Goal: Find specific fact: Find specific fact

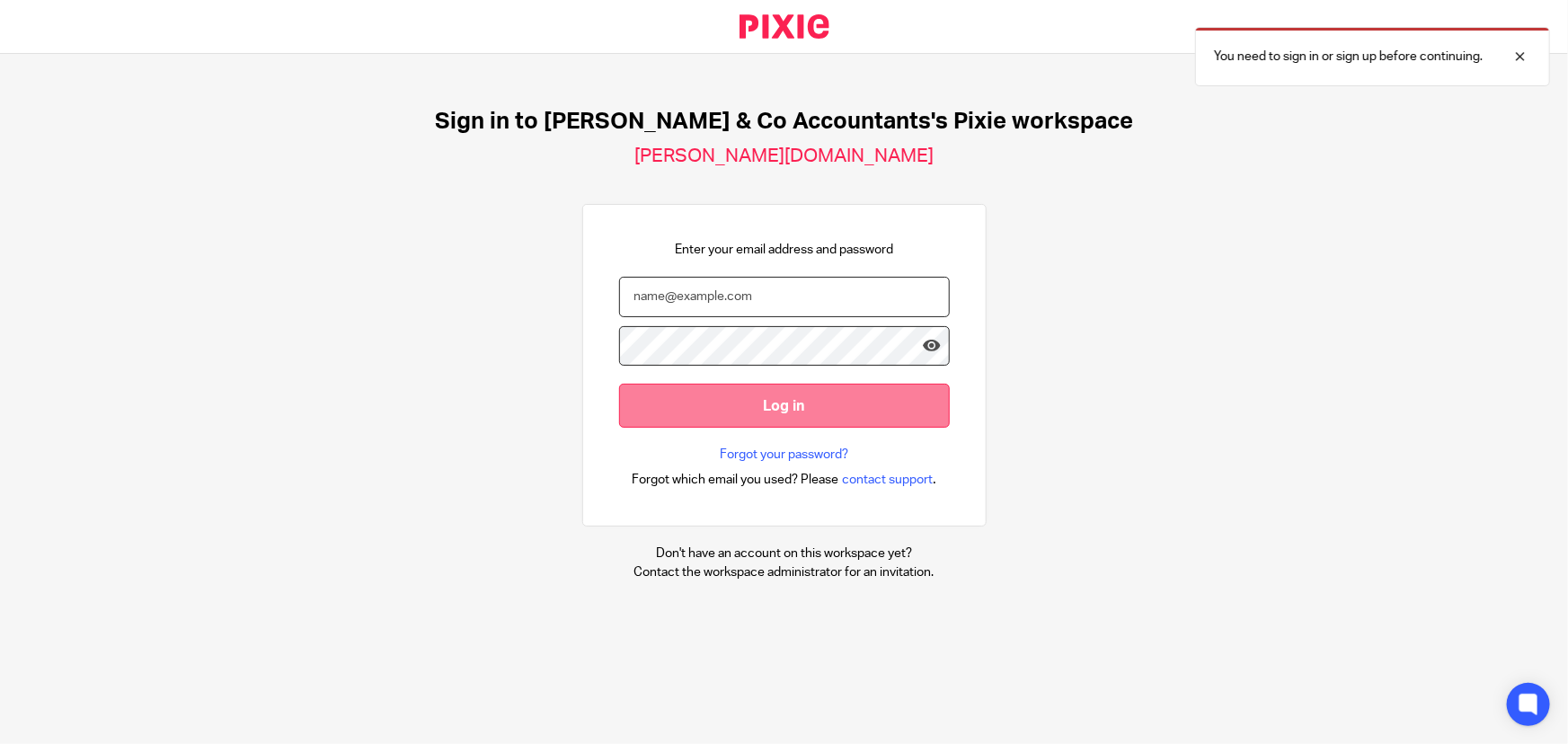
type input "[EMAIL_ADDRESS][DOMAIN_NAME]"
click at [812, 412] on input "Log in" at bounding box center [784, 405] width 331 height 44
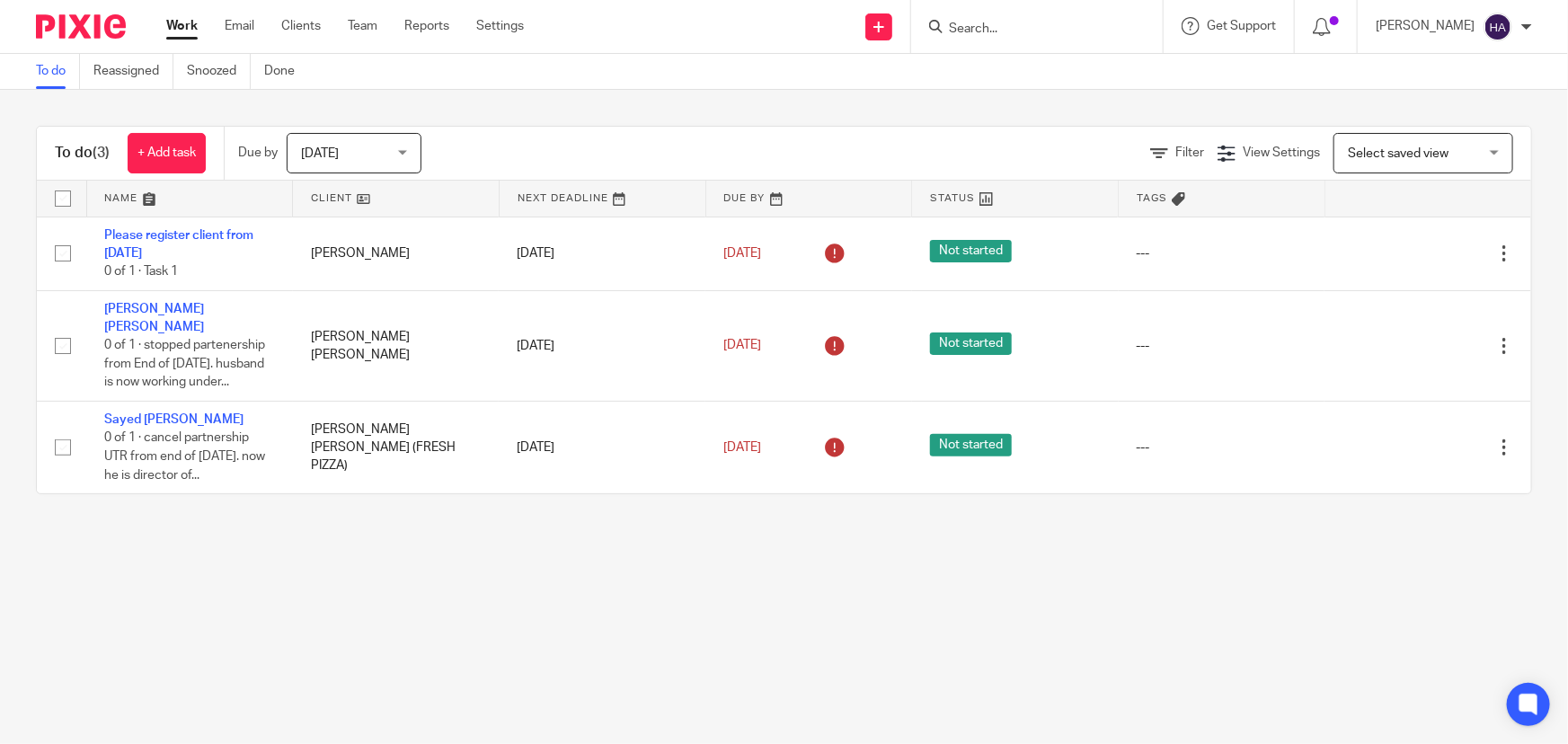
click at [1065, 29] on input "Search" at bounding box center [1028, 30] width 161 height 16
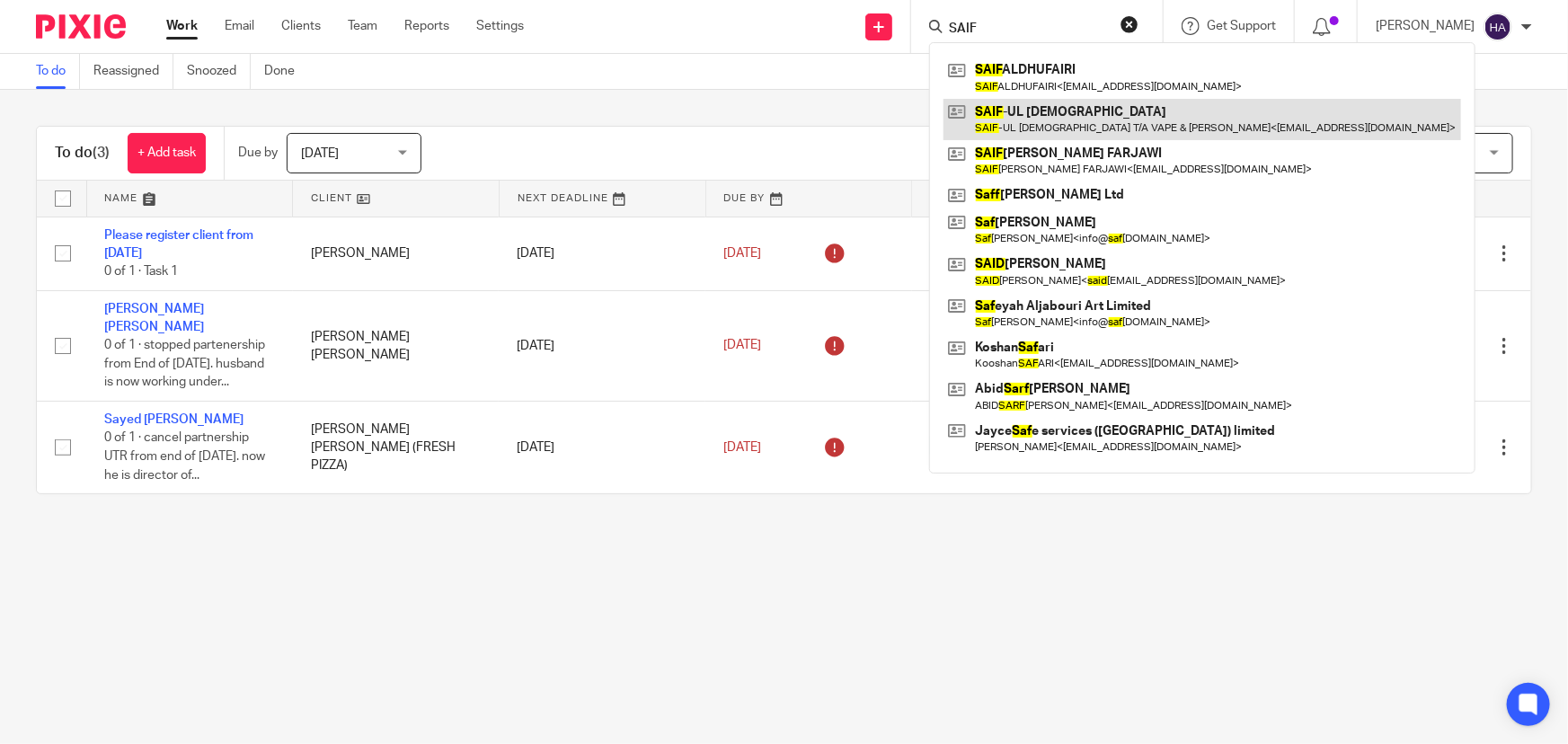
type input "SAIF"
click at [1096, 113] on link at bounding box center [1202, 119] width 518 height 41
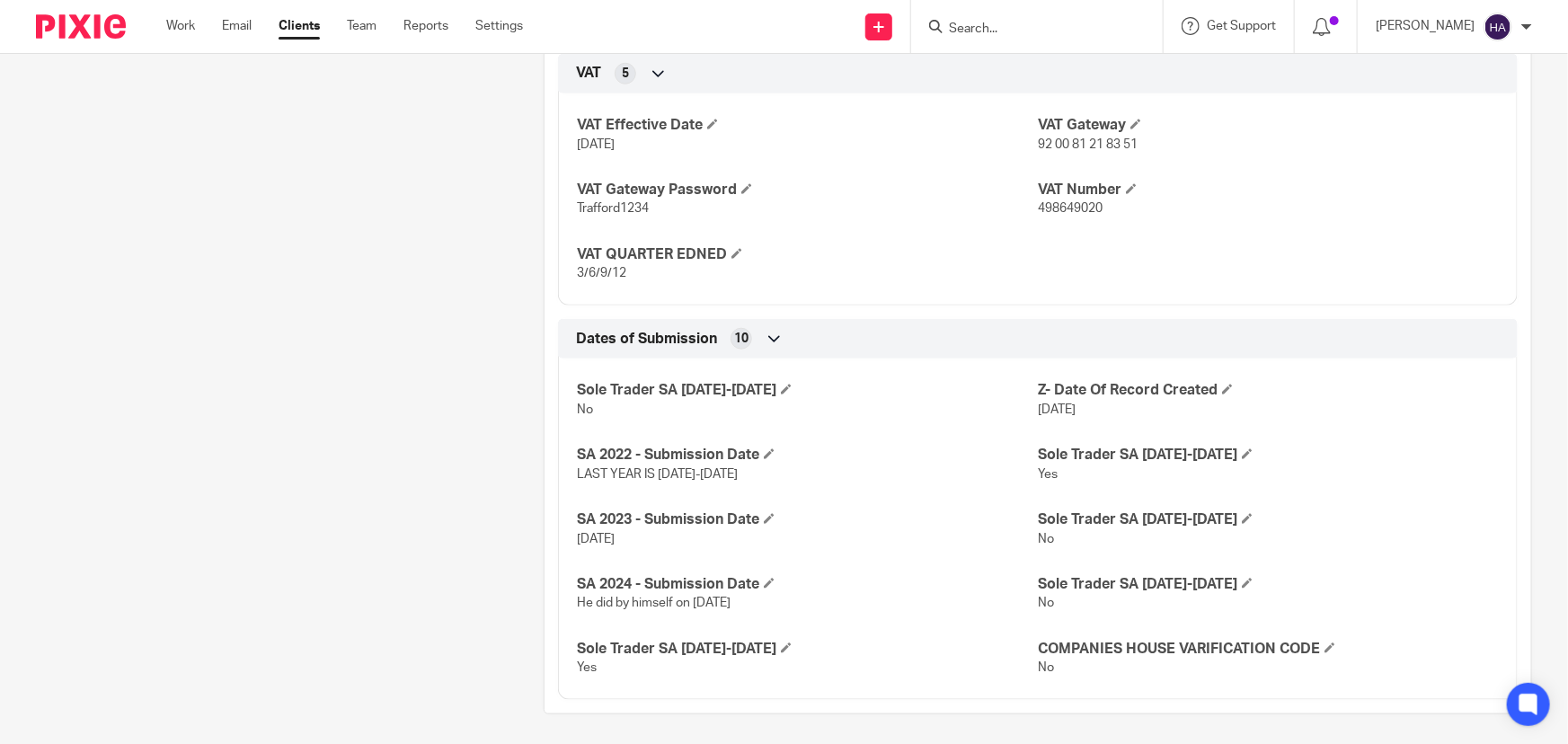
scroll to position [733, 0]
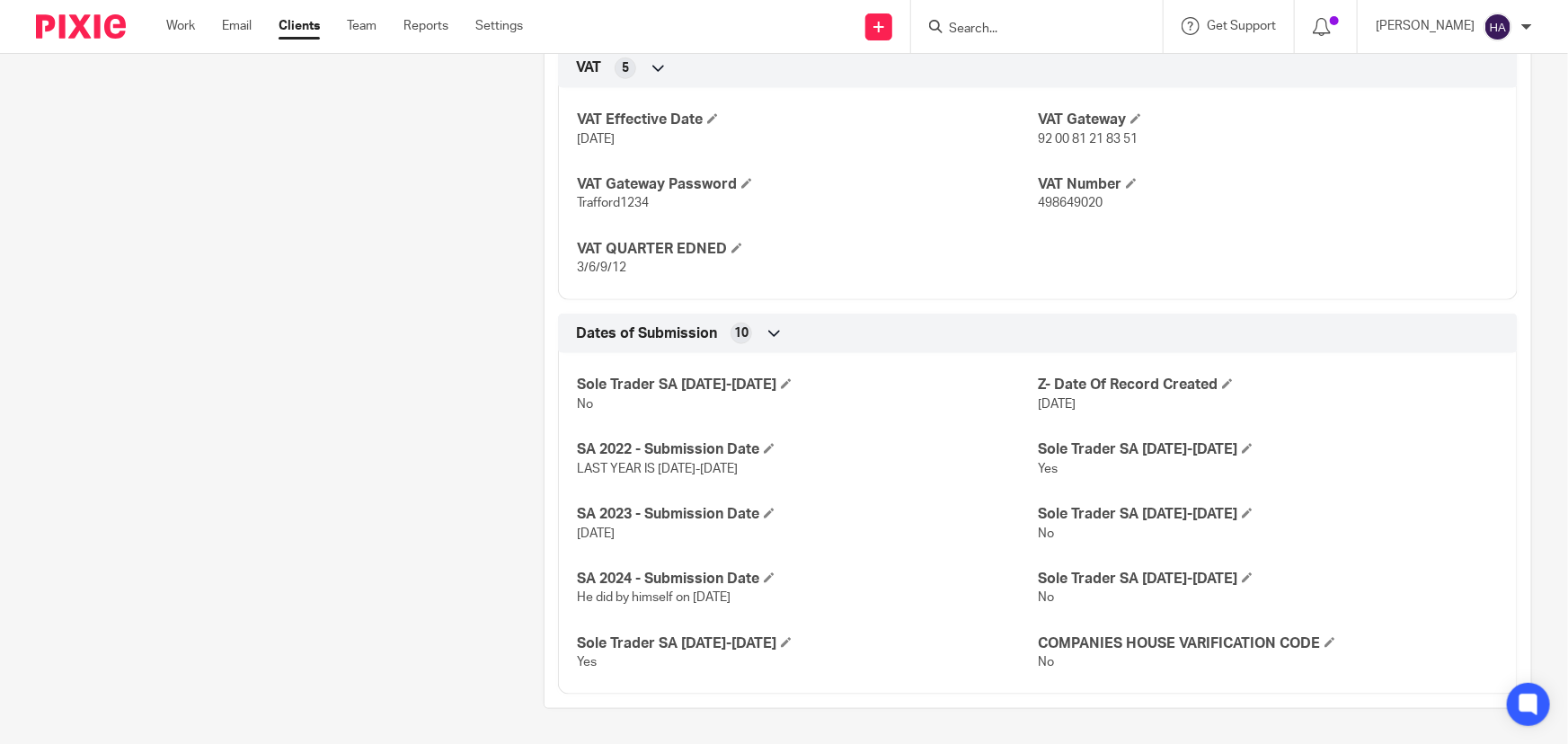
click at [1065, 201] on span "498649020" at bounding box center [1070, 203] width 65 height 13
copy span "498649020"
click at [255, 323] on div "Client contacts SAIF-UL ISLAM T/A VAPE & [PERSON_NAME] (Vape Shop) 07568296841 …" at bounding box center [262, 84] width 508 height 1251
click at [919, 244] on h4 "VAT QUARTER EDNED" at bounding box center [807, 249] width 461 height 19
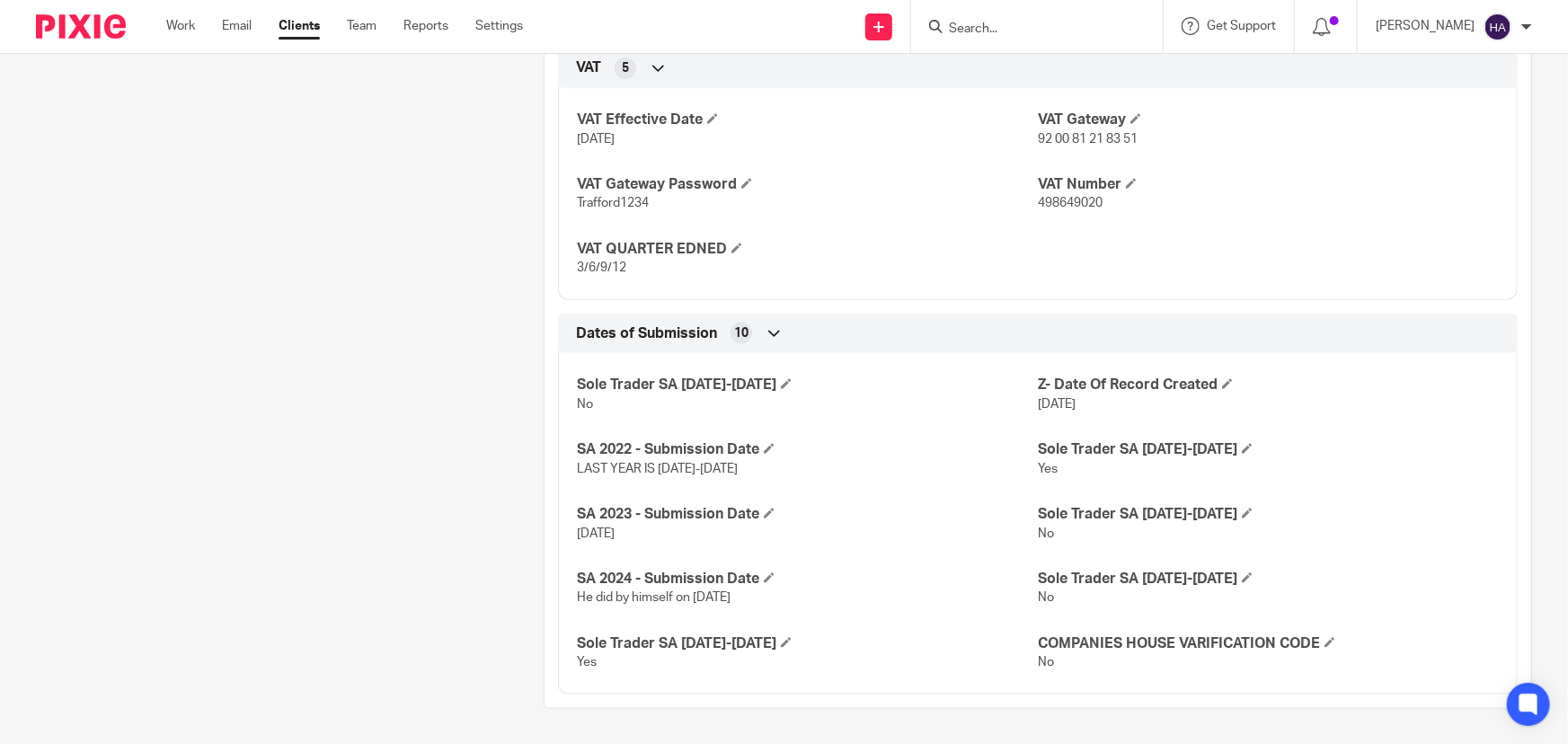
click at [1333, 341] on div "Dates of Submission 10" at bounding box center [1038, 333] width 932 height 31
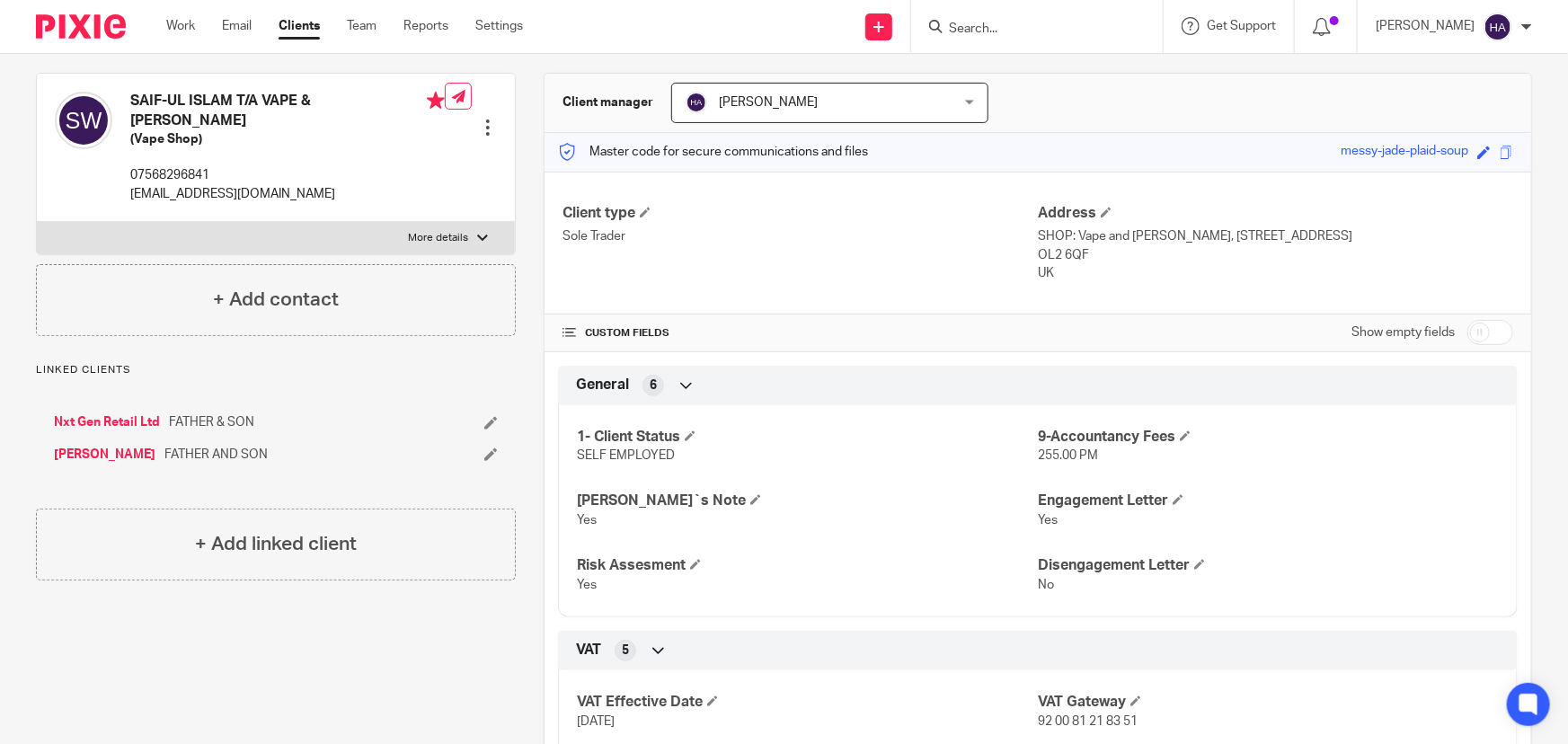
scroll to position [0, 0]
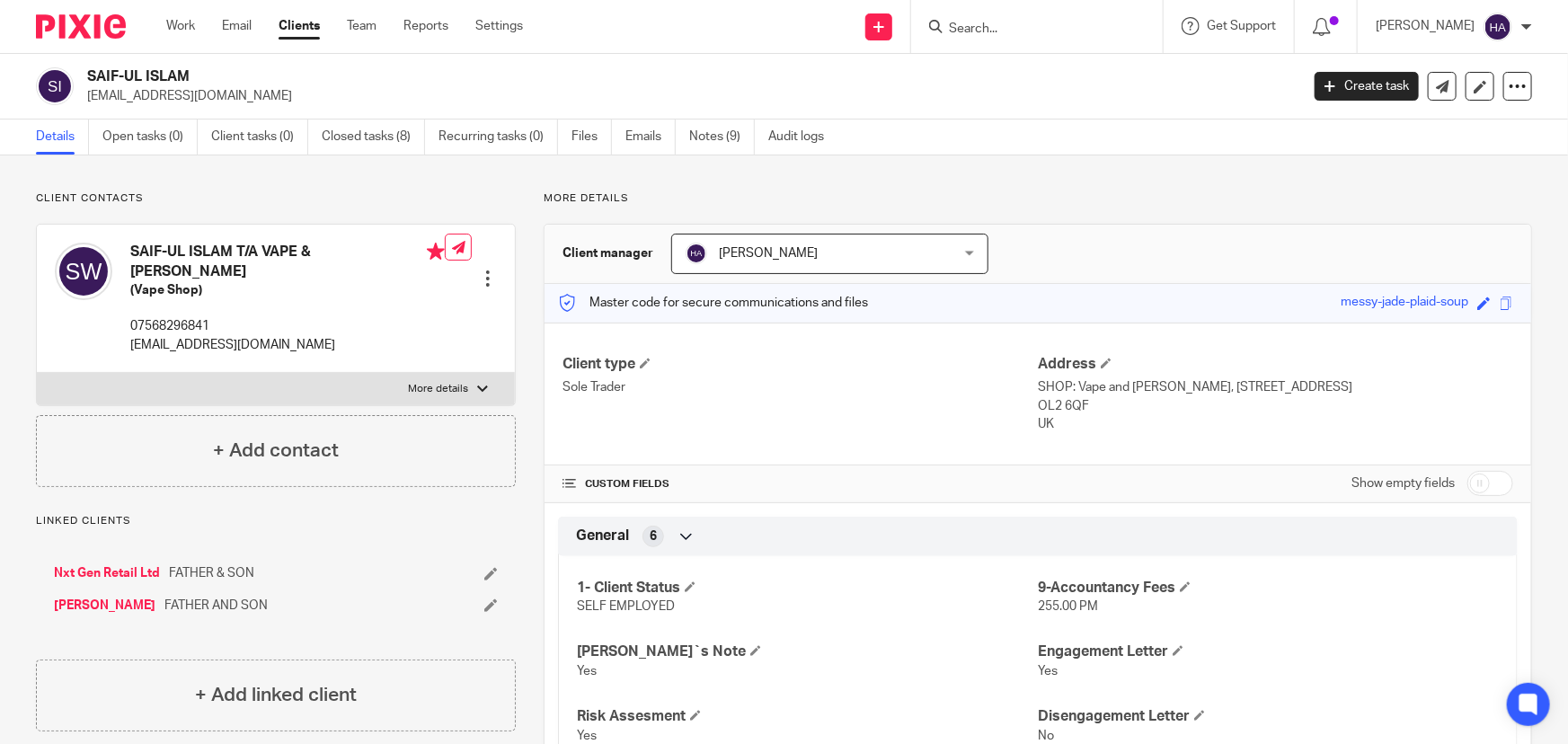
click at [1026, 22] on input "Search" at bounding box center [1028, 30] width 161 height 16
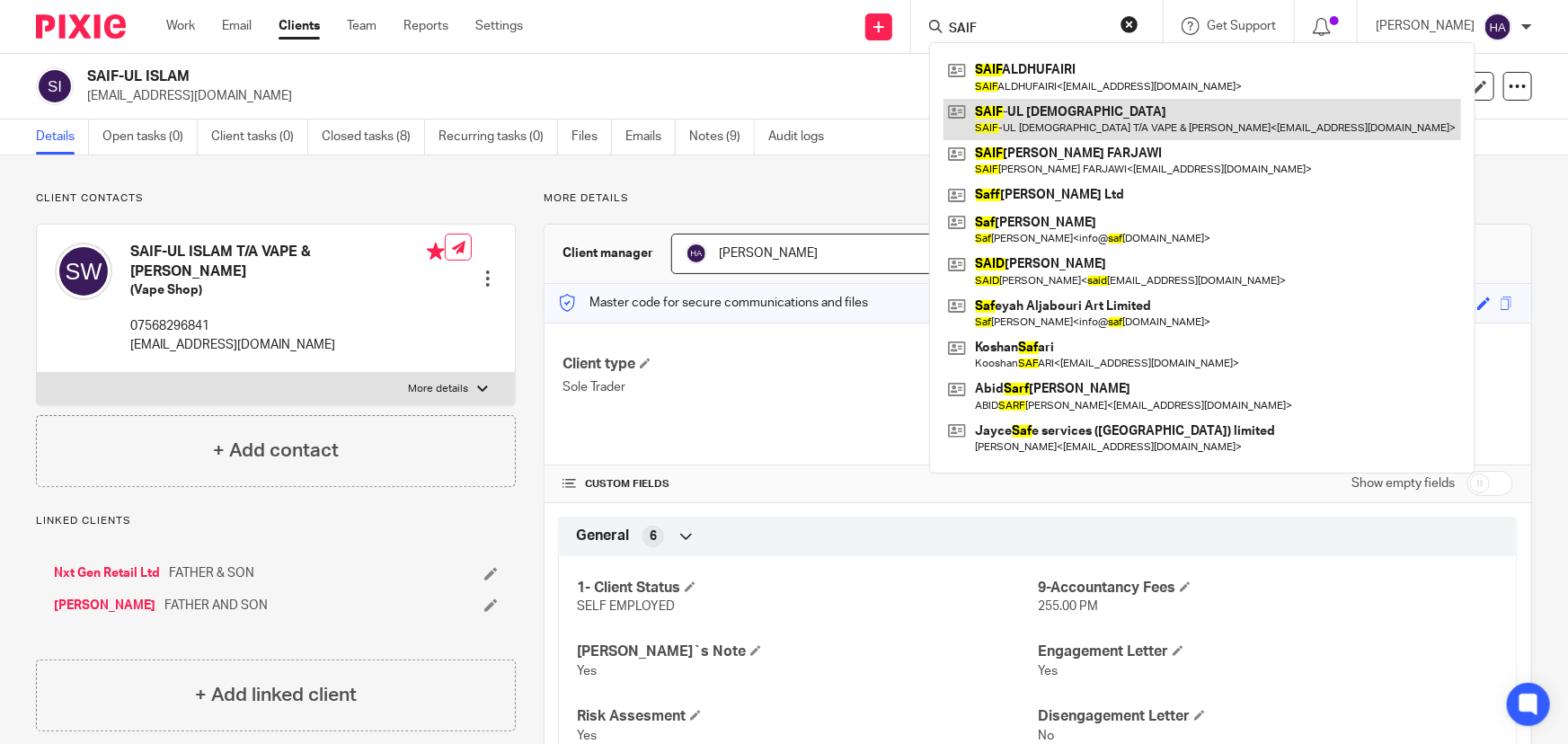
type input "SAIF"
click at [1059, 112] on link at bounding box center [1202, 119] width 518 height 41
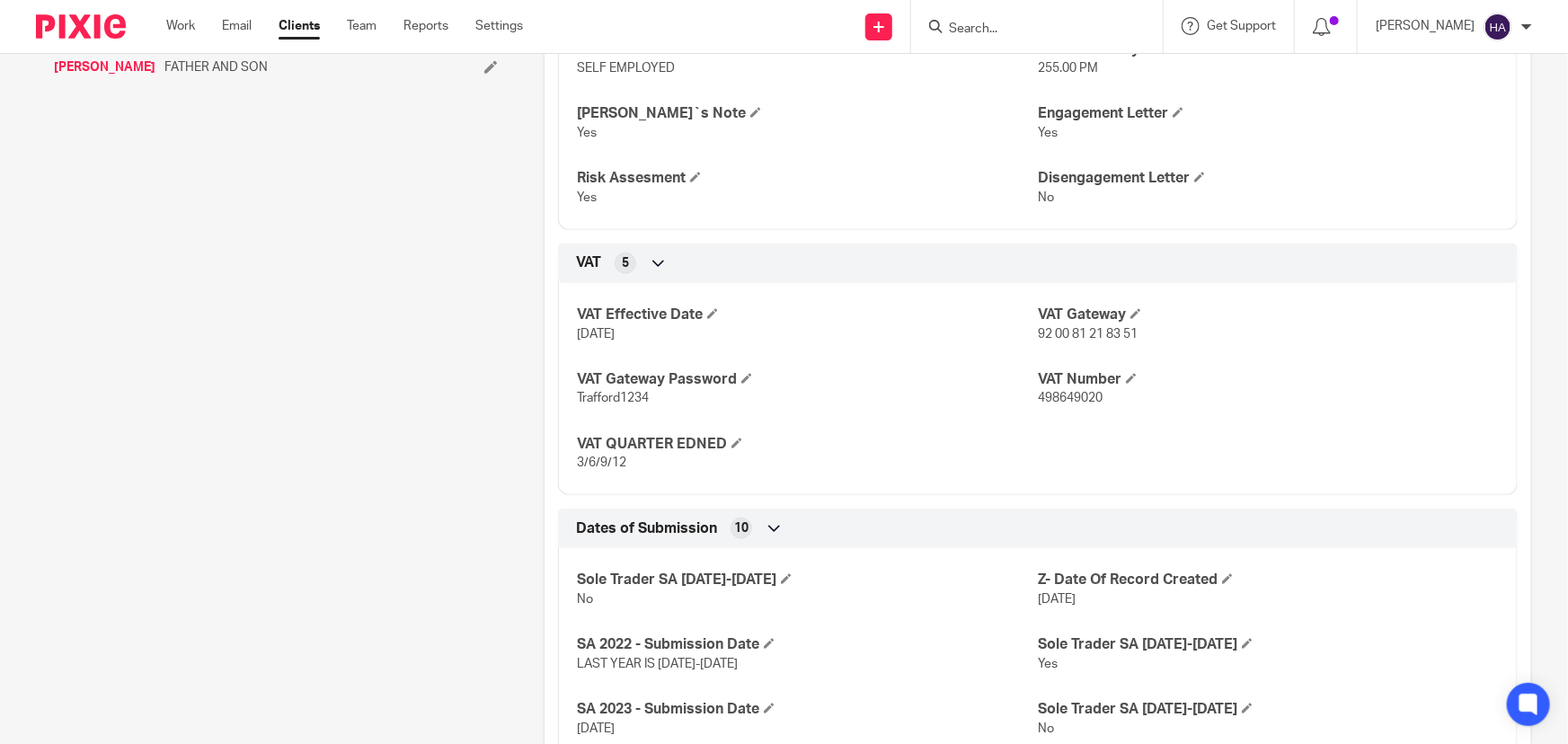
scroll to position [572, 0]
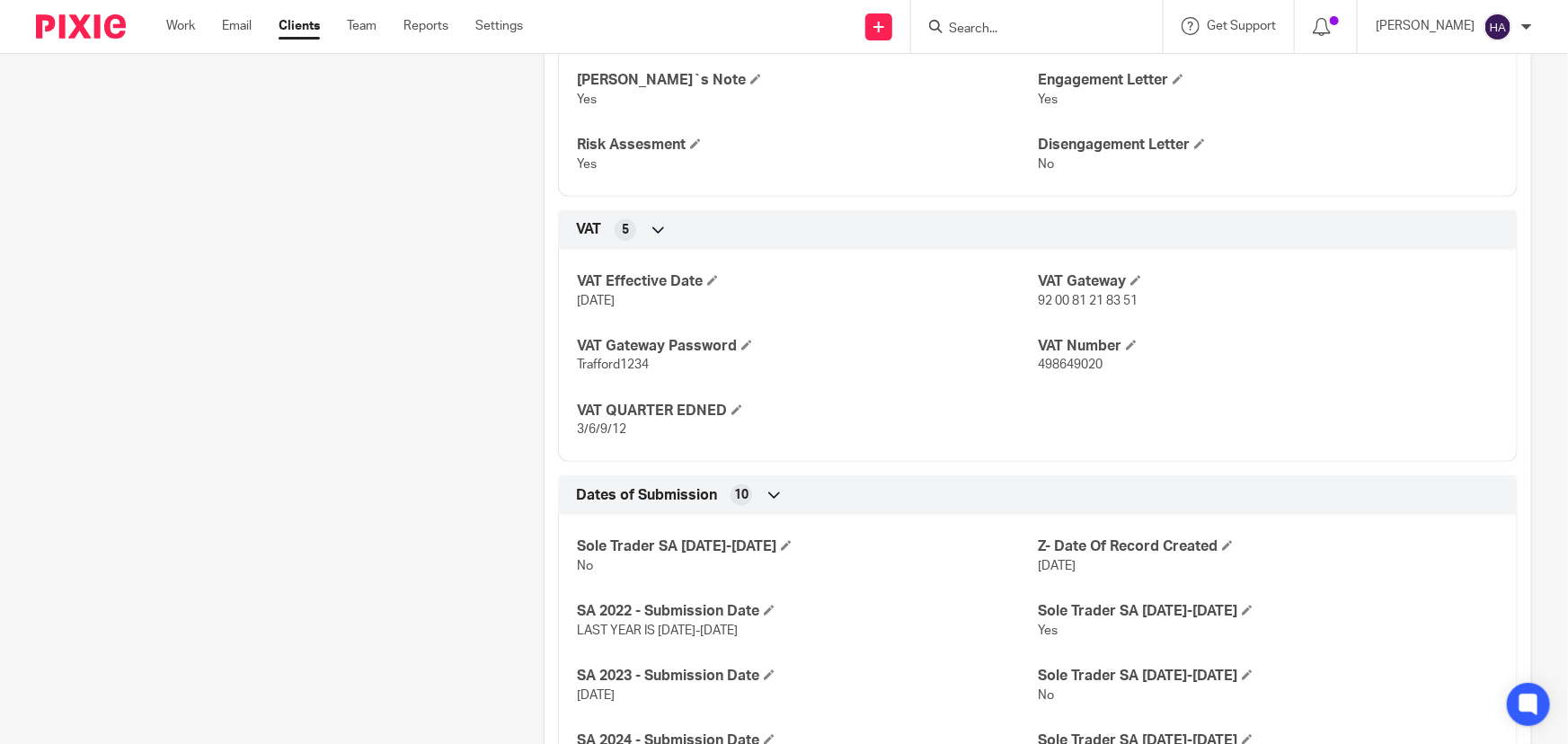
click at [1060, 356] on p "498649020" at bounding box center [1268, 365] width 461 height 18
copy span "498649020"
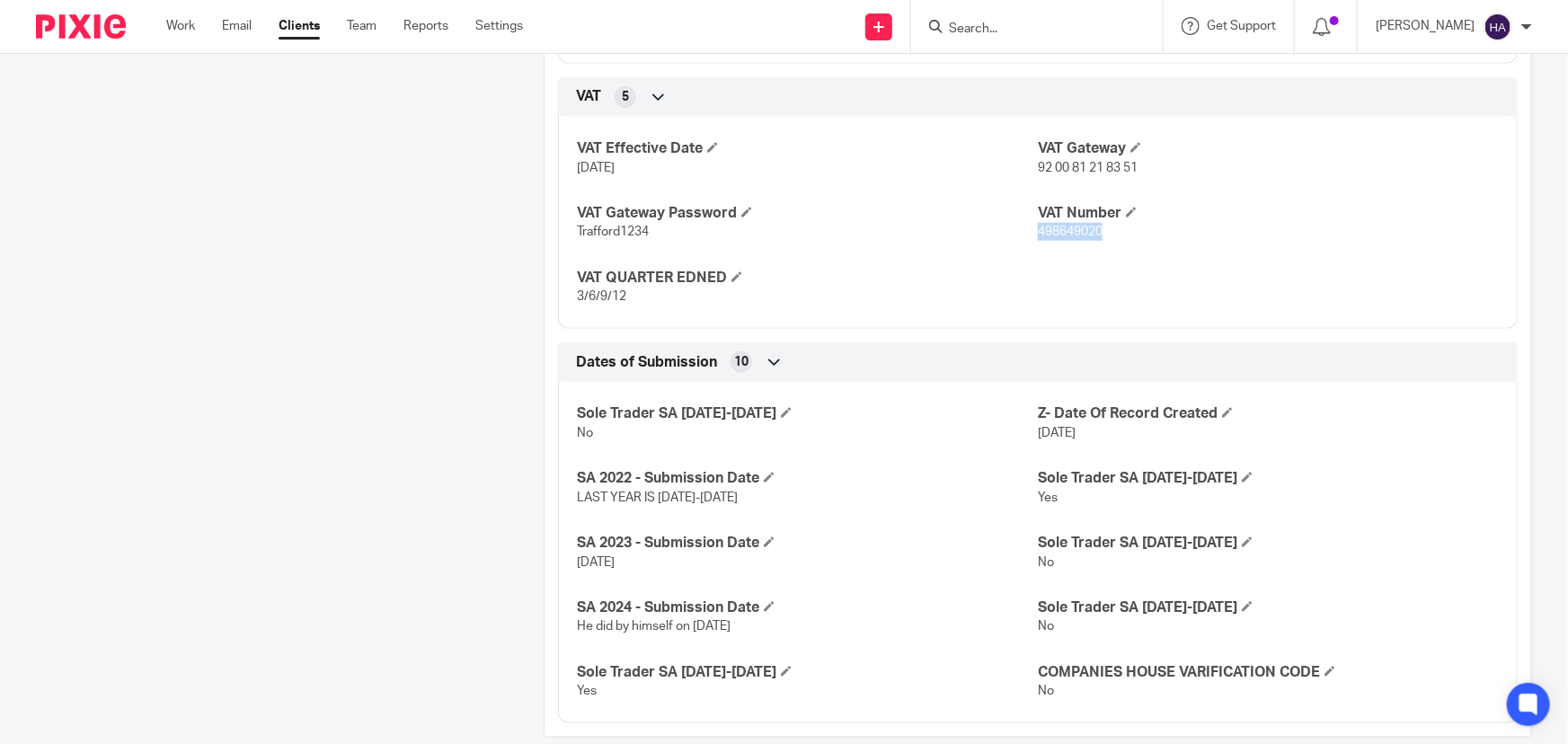
scroll to position [733, 0]
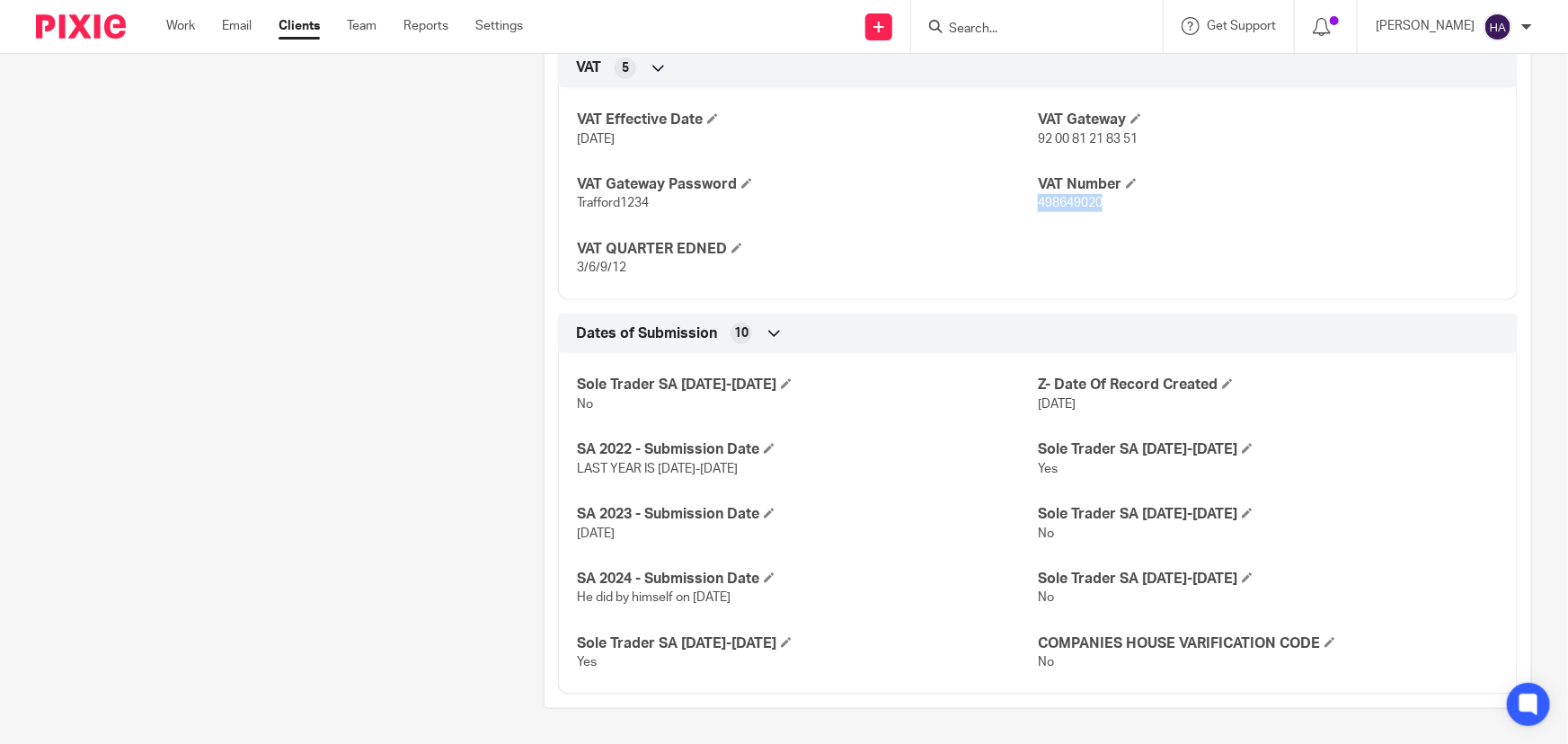
copy span "498649020"
